Goal: Find specific page/section: Find specific page/section

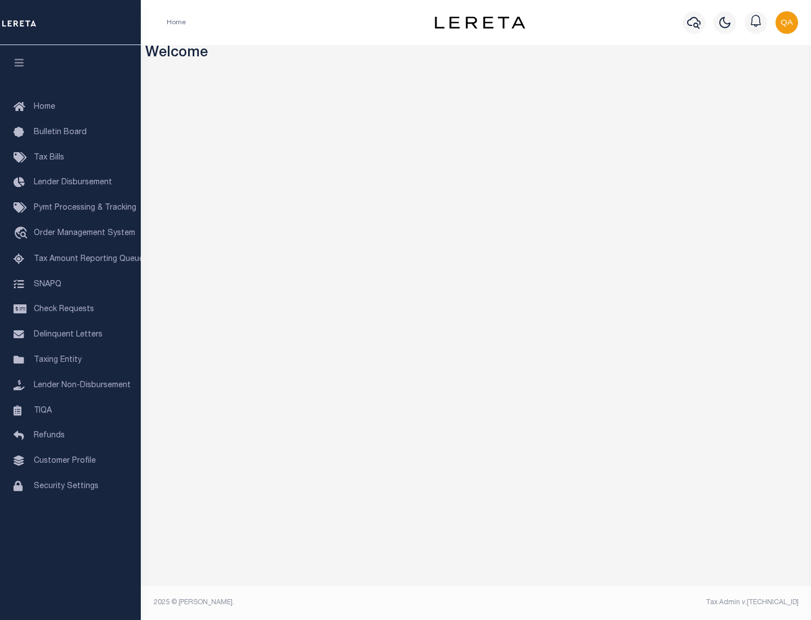
click at [70, 309] on span "Check Requests" at bounding box center [64, 309] width 60 height 8
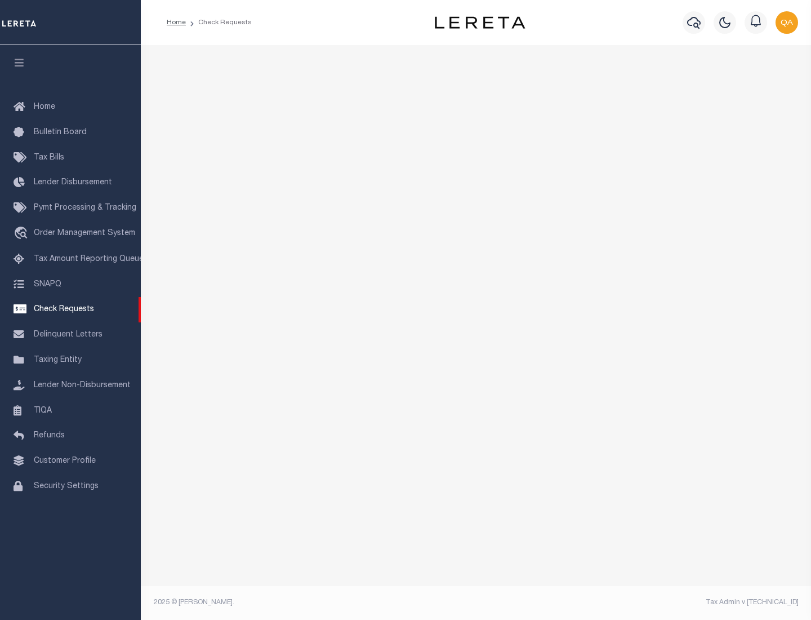
select select "50"
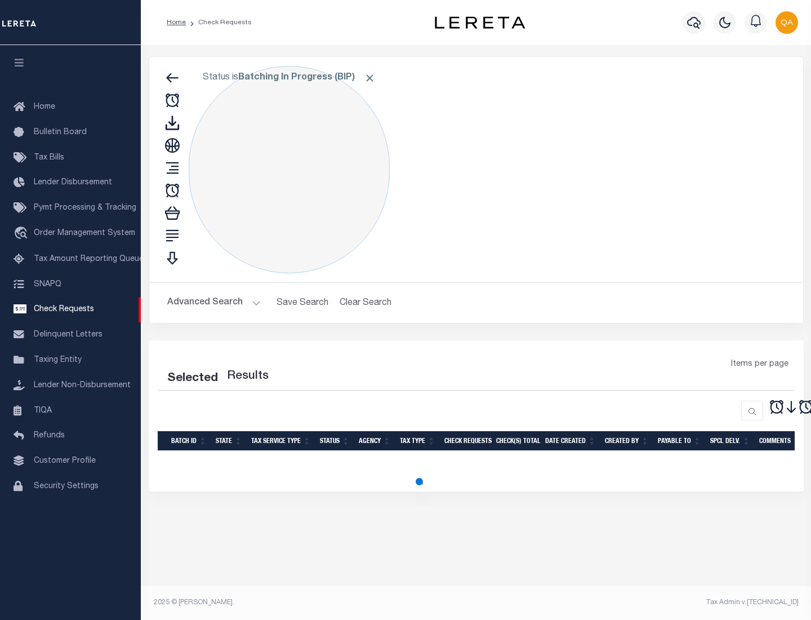
select select "50"
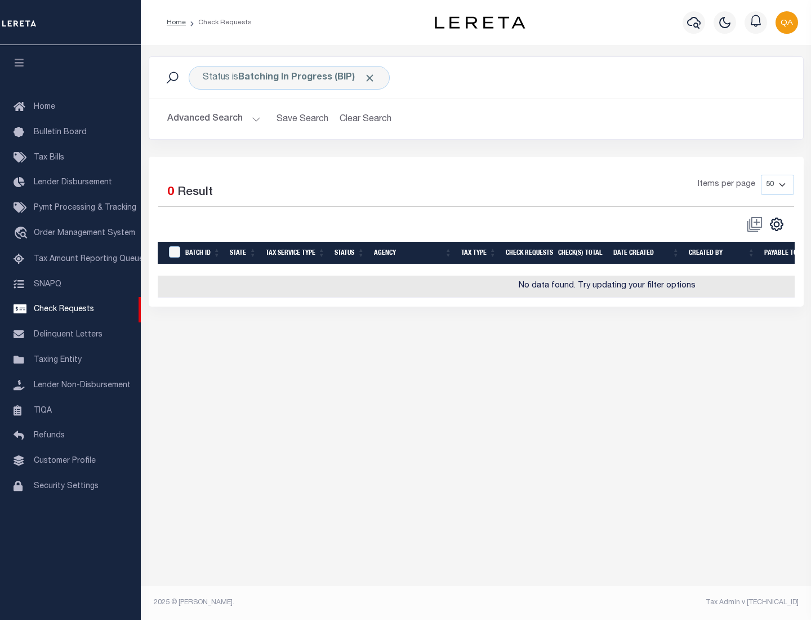
click at [370, 78] on span "Click to Remove" at bounding box center [370, 78] width 12 height 12
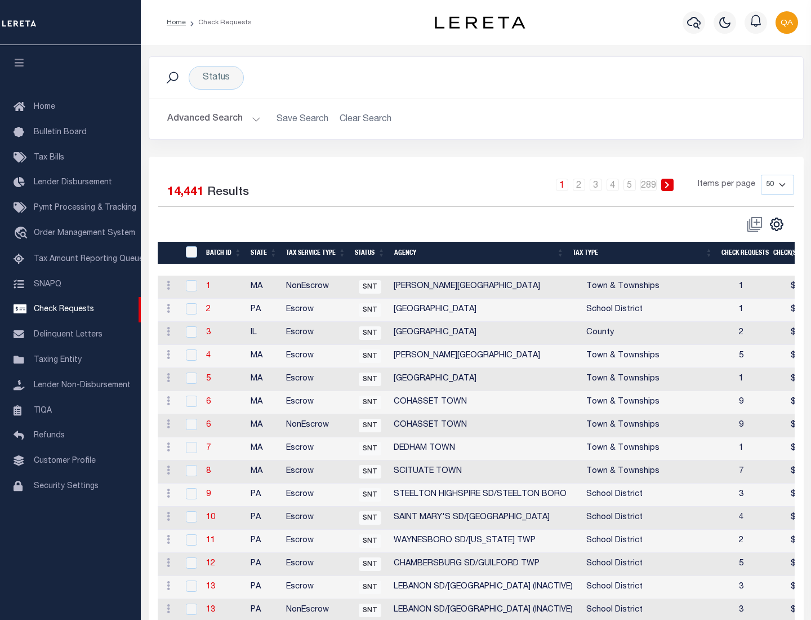
scroll to position [543, 0]
